Goal: Find specific page/section: Find specific page/section

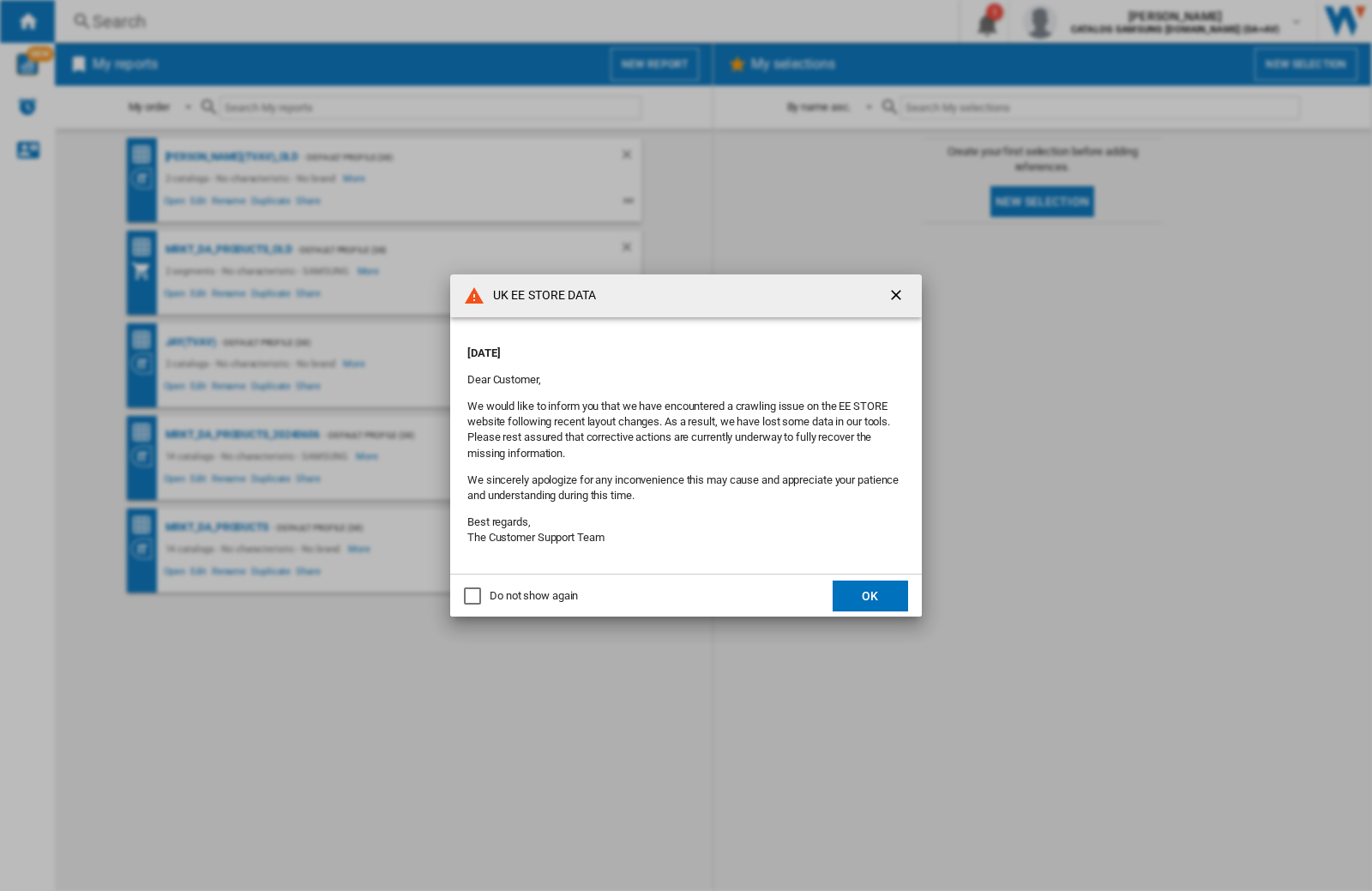
click at [1091, 22] on div "UK EE STORE DATA [DATE] Dear Customer, We would like to inform you that we have…" at bounding box center [686, 445] width 1372 height 891
click at [1091, 22] on div "UK EE STORE DATA Friday, October 03, 2025 Dear Customer, We would like to infor…" at bounding box center [686, 445] width 1372 height 891
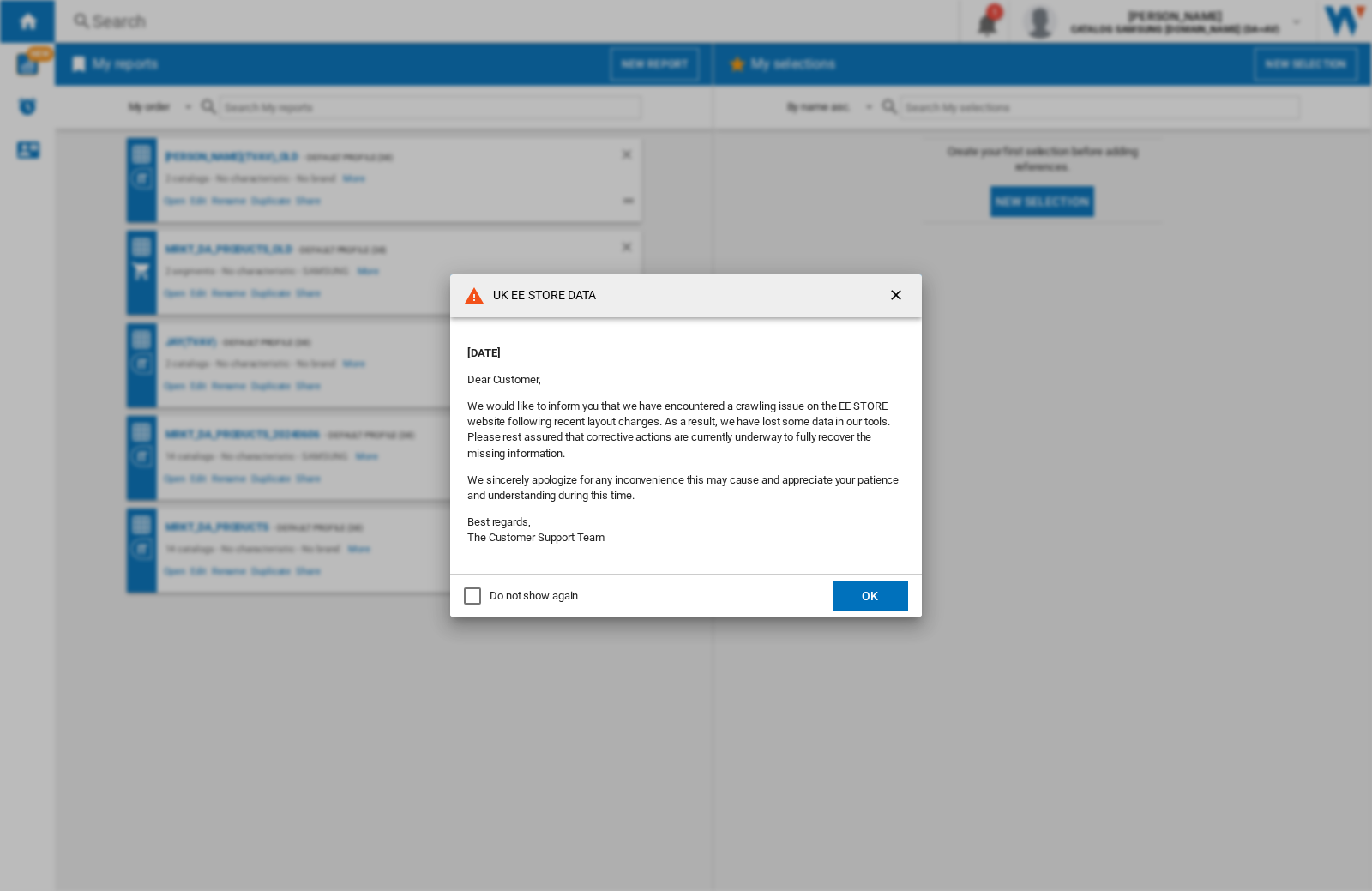
click at [1091, 22] on div "UK EE STORE DATA Friday, October 03, 2025 Dear Customer, We would like to infor…" at bounding box center [686, 445] width 1372 height 891
click at [1091, 22] on div "UK EE STORE DATA [DATE] Dear Customer, We would like to inform you that we have…" at bounding box center [686, 445] width 1372 height 891
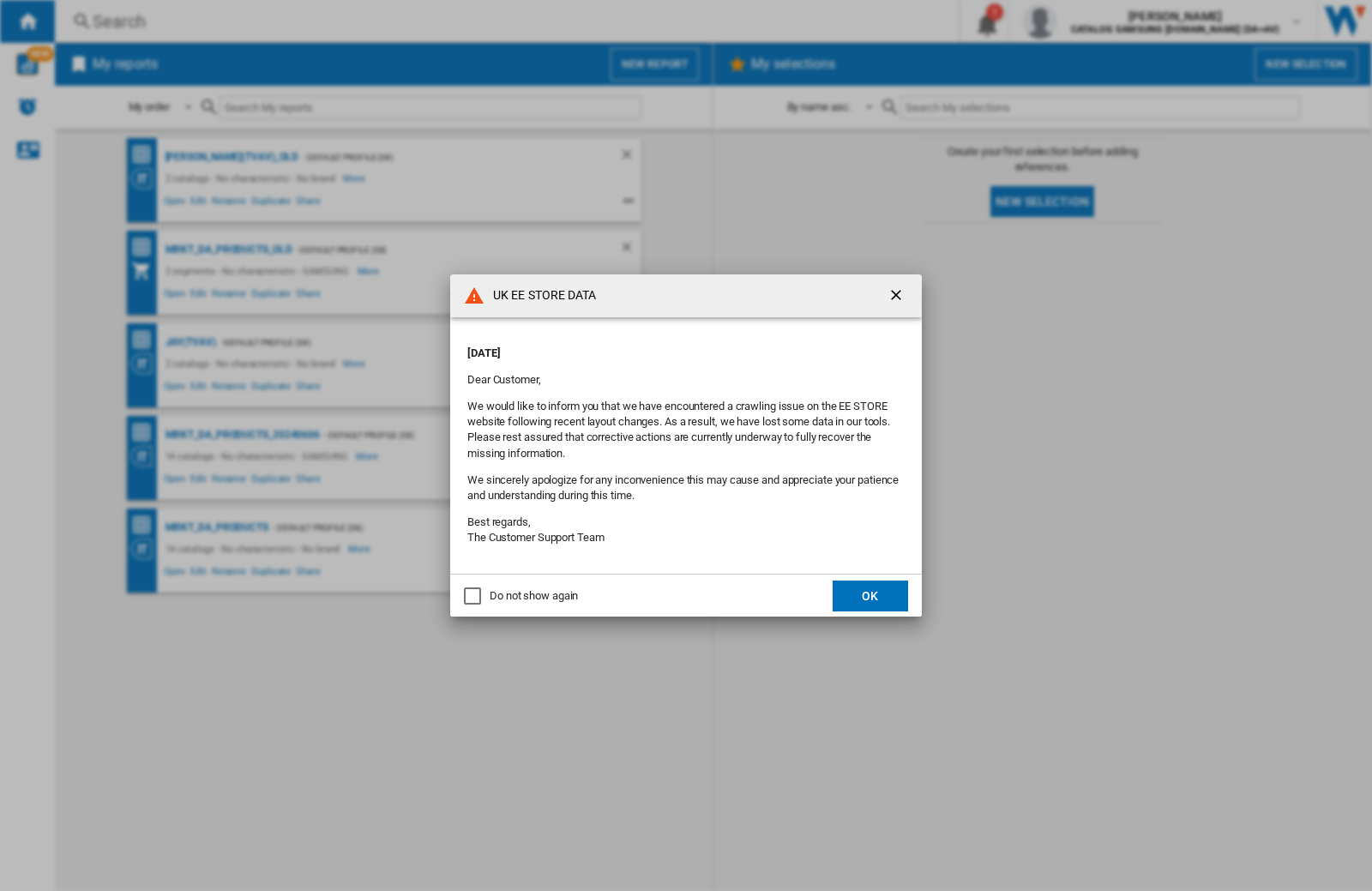
click at [1091, 22] on div "UK EE STORE DATA [DATE] Dear Customer, We would like to inform you that we have…" at bounding box center [686, 445] width 1372 height 891
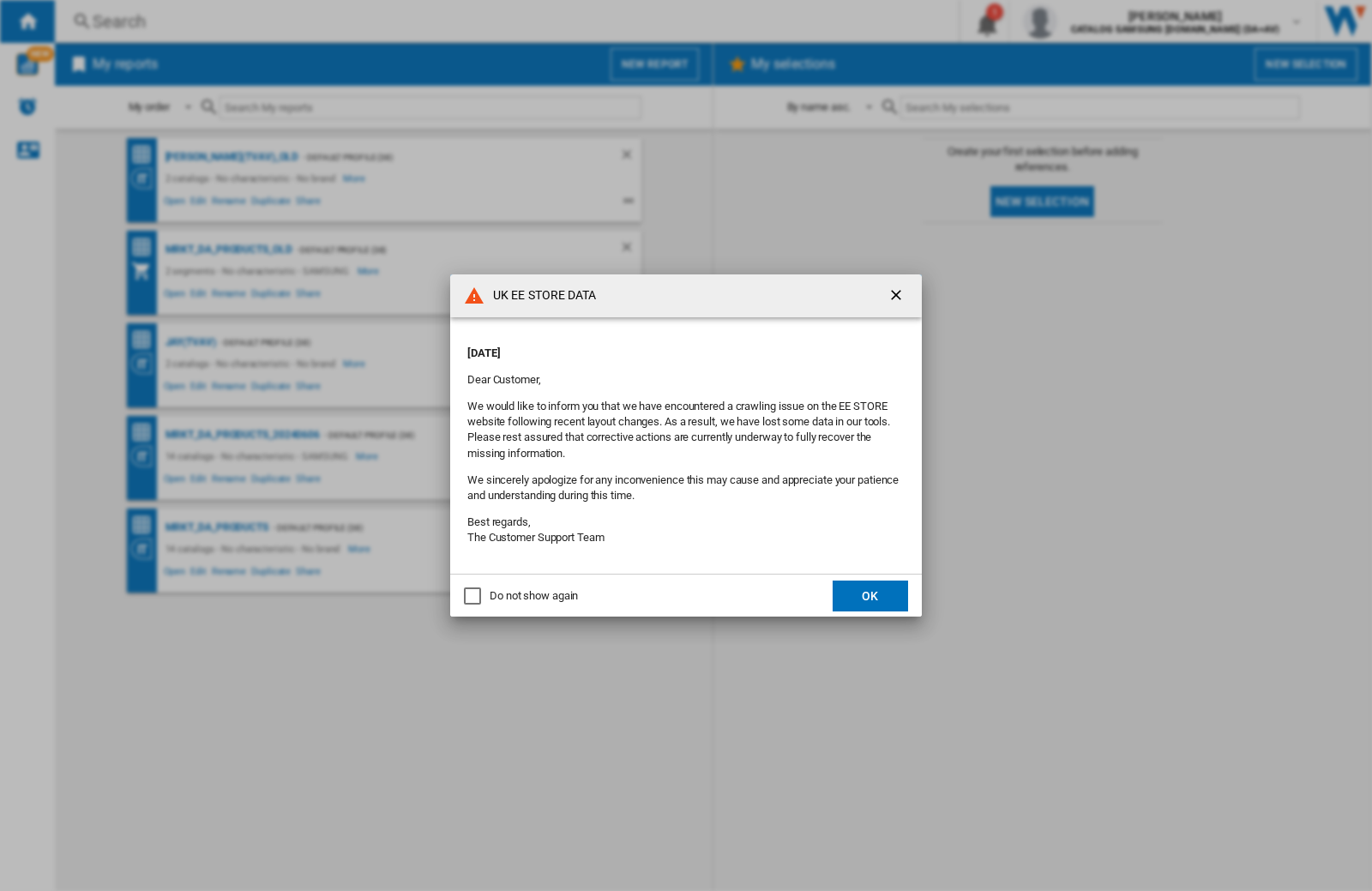
click at [1091, 22] on div "UK EE STORE DATA [DATE] Dear Customer, We would like to inform you that we have…" at bounding box center [686, 445] width 1372 height 891
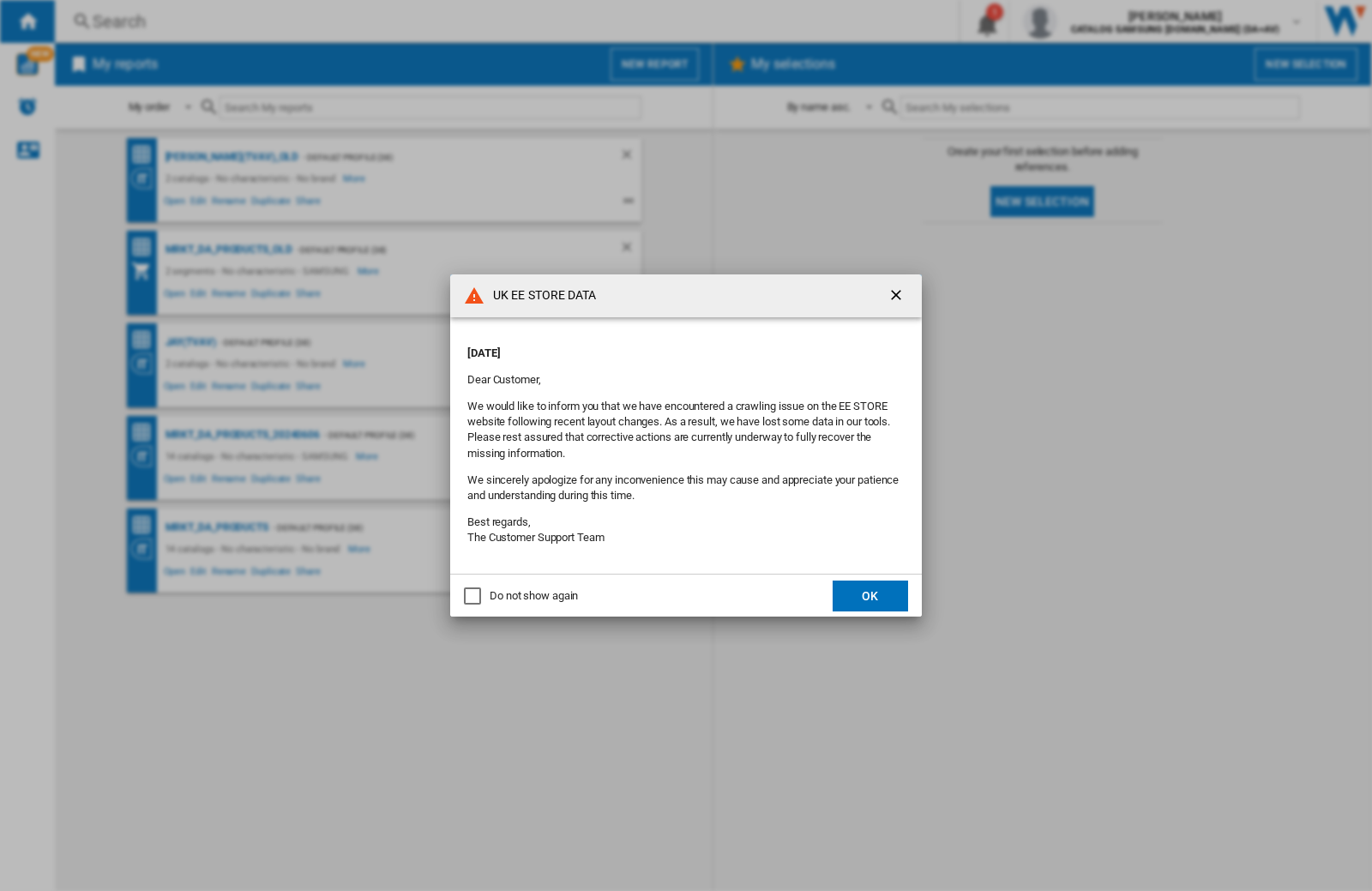
click at [1091, 22] on div "UK EE STORE DATA [DATE] Dear Customer, We would like to inform you that we have…" at bounding box center [686, 445] width 1372 height 891
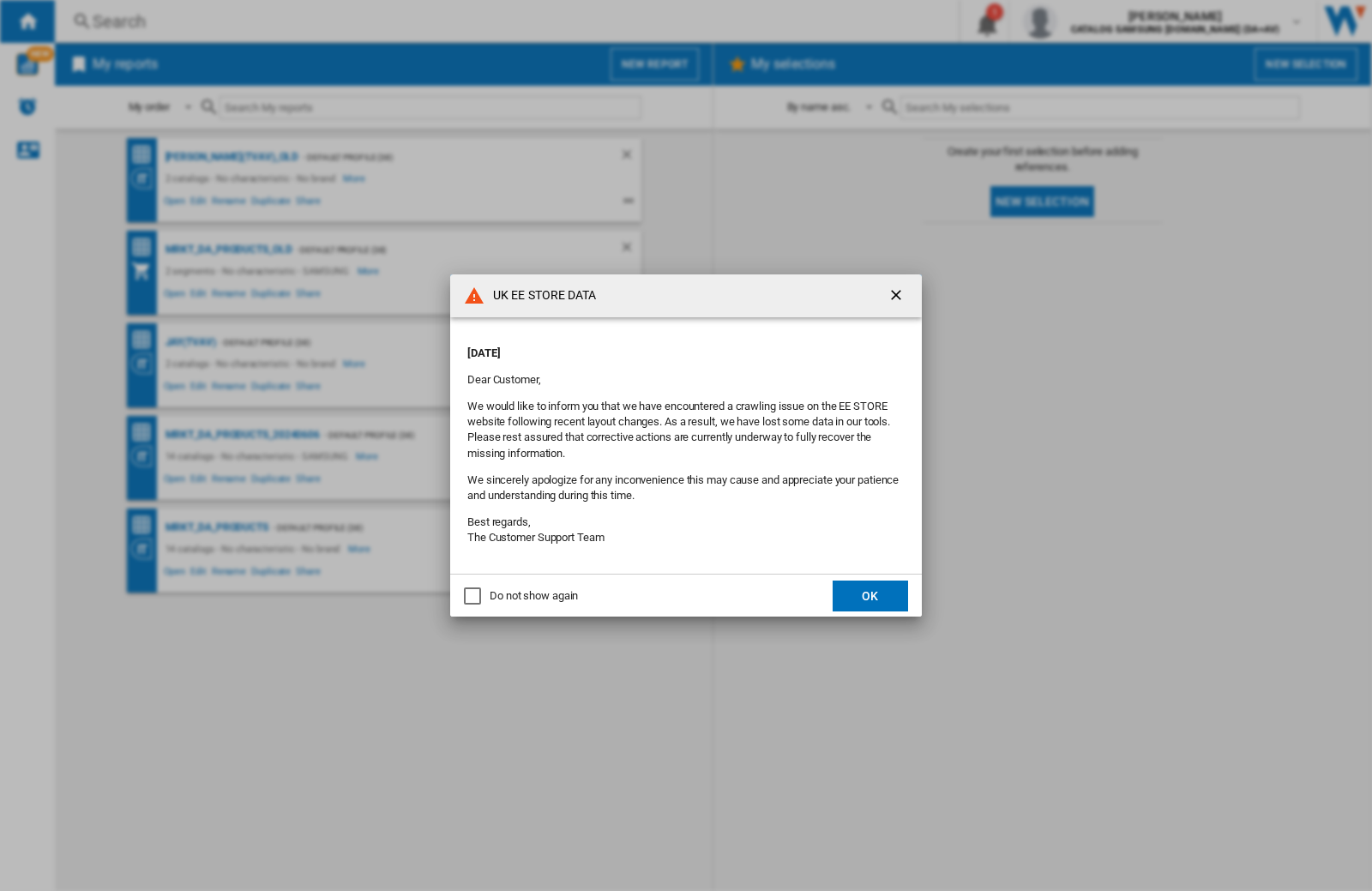
click at [1091, 22] on div "UK EE STORE DATA [DATE] Dear Customer, We would like to inform you that we have…" at bounding box center [686, 445] width 1372 height 891
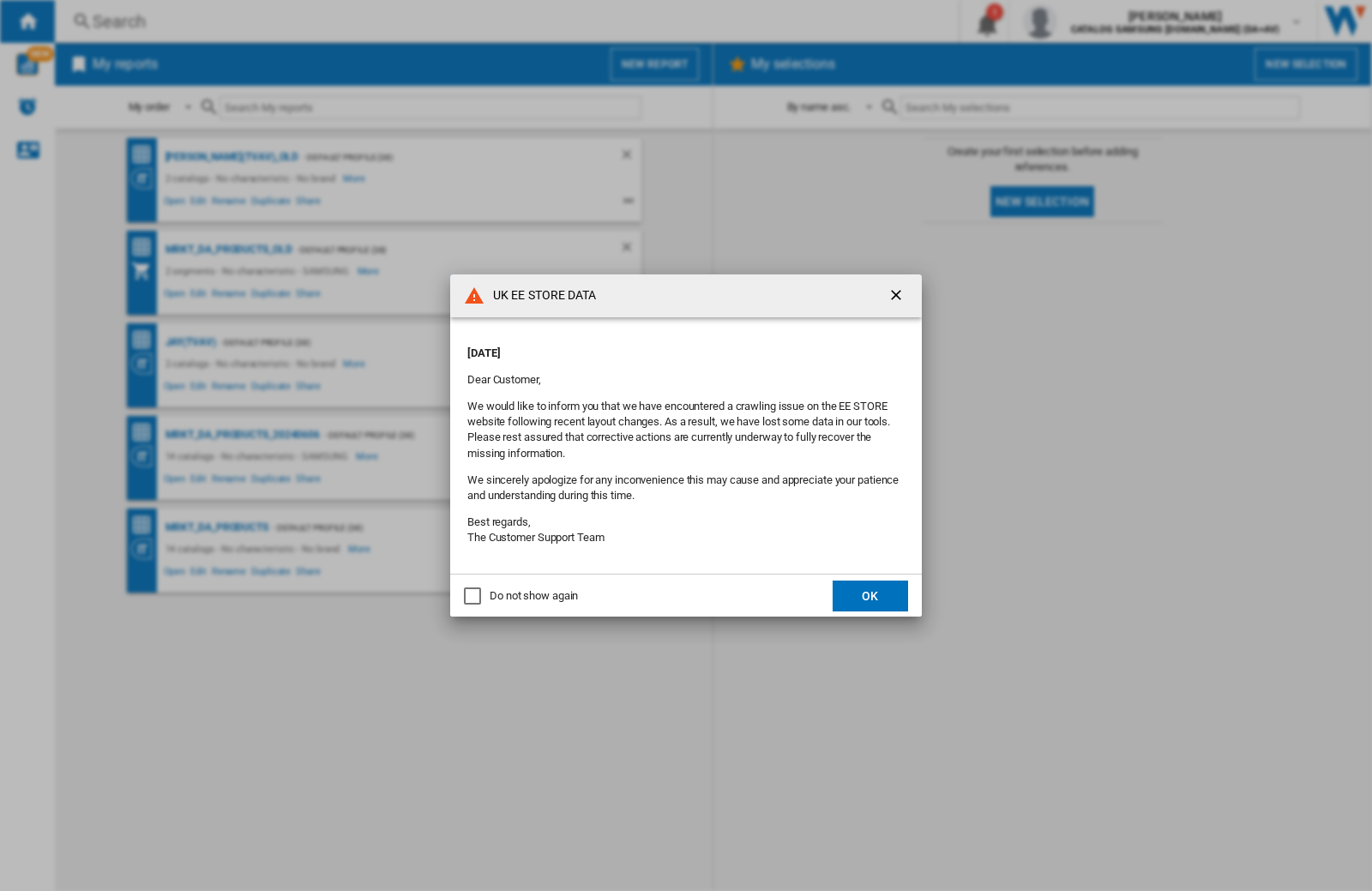
click at [1091, 22] on div "UK EE STORE DATA [DATE] Dear Customer, We would like to inform you that we have…" at bounding box center [686, 445] width 1372 height 891
click at [650, 348] on p "[DATE]" at bounding box center [686, 353] width 437 height 15
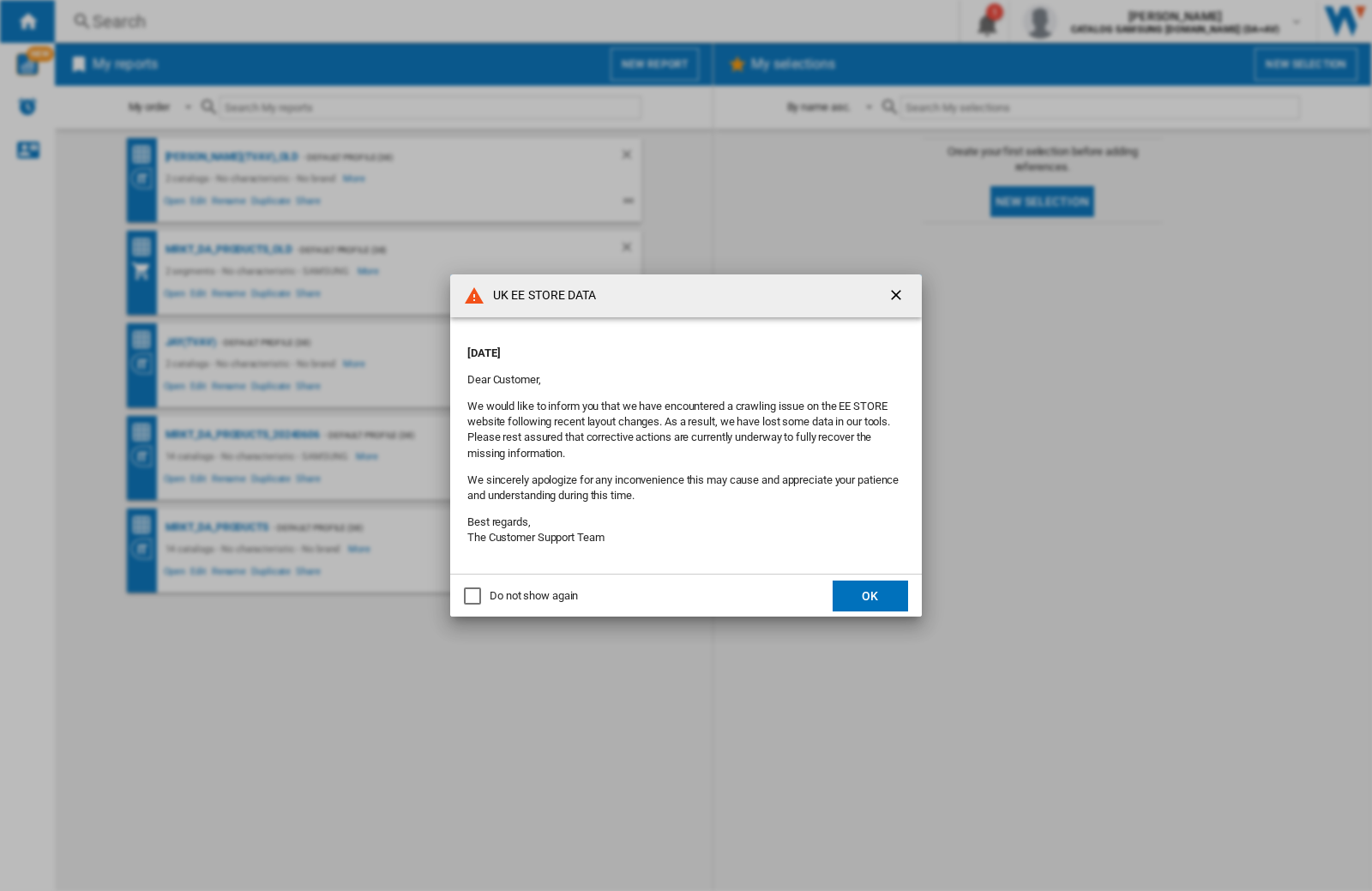
click at [1091, 22] on div "UK EE STORE DATA [DATE] Dear Customer, We would like to inform you that we have…" at bounding box center [686, 445] width 1372 height 891
click at [650, 348] on p "[DATE]" at bounding box center [686, 353] width 437 height 15
click at [1091, 22] on div "UK EE STORE DATA [DATE] Dear Customer, We would like to inform you that we have…" at bounding box center [686, 445] width 1372 height 891
